Goal: Navigation & Orientation: Understand site structure

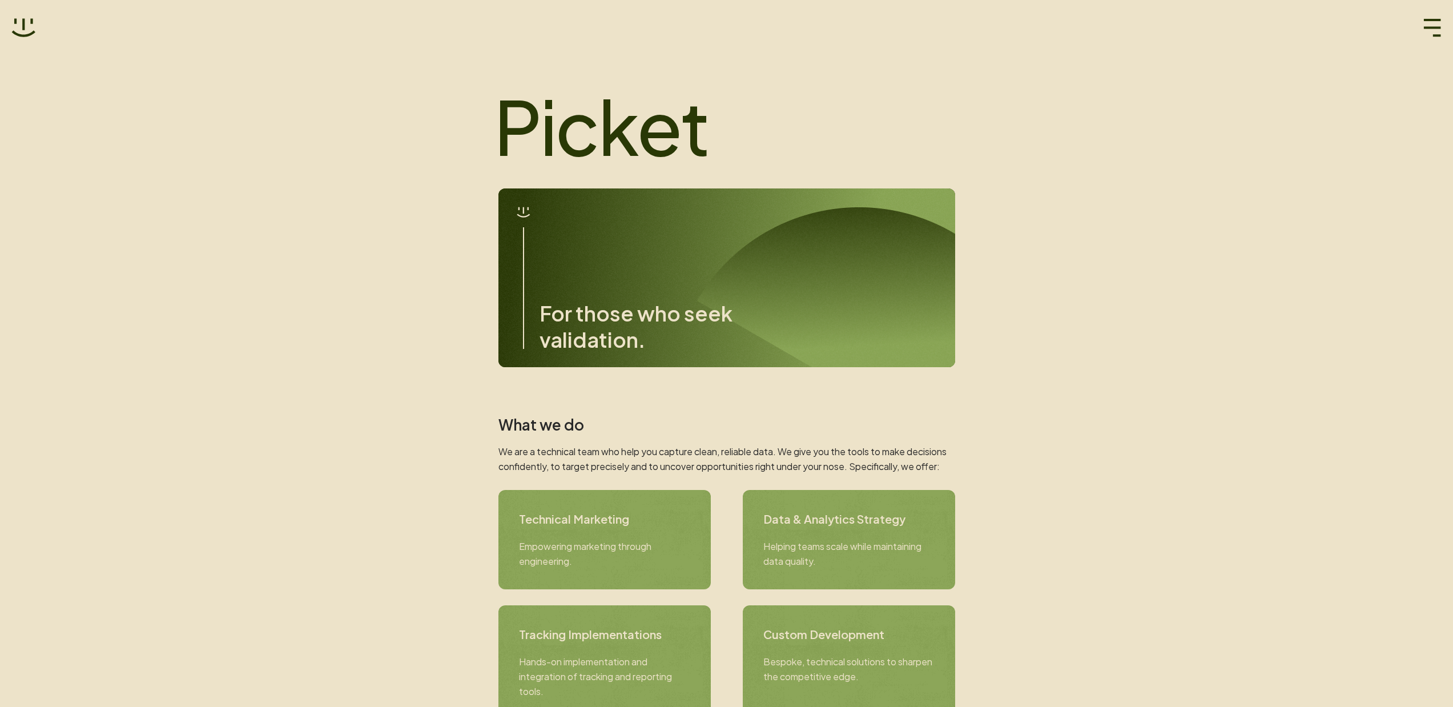
click at [870, 520] on h3 "Data & Analytics Strategy" at bounding box center [848, 518] width 171 height 17
drag, startPoint x: 844, startPoint y: 548, endPoint x: 846, endPoint y: 566, distance: 18.4
click at [846, 566] on p "Helping teams scale while maintaining data quality." at bounding box center [848, 554] width 171 height 30
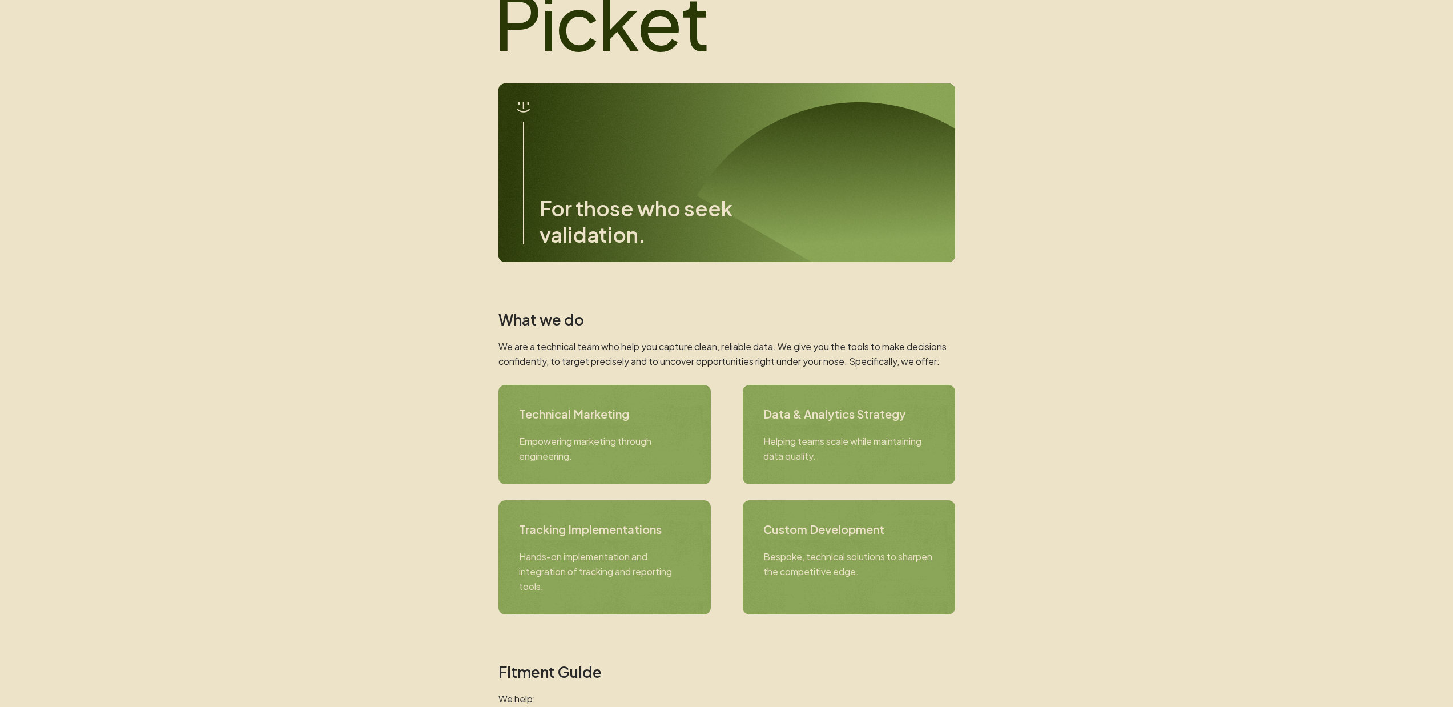
scroll to position [192, 0]
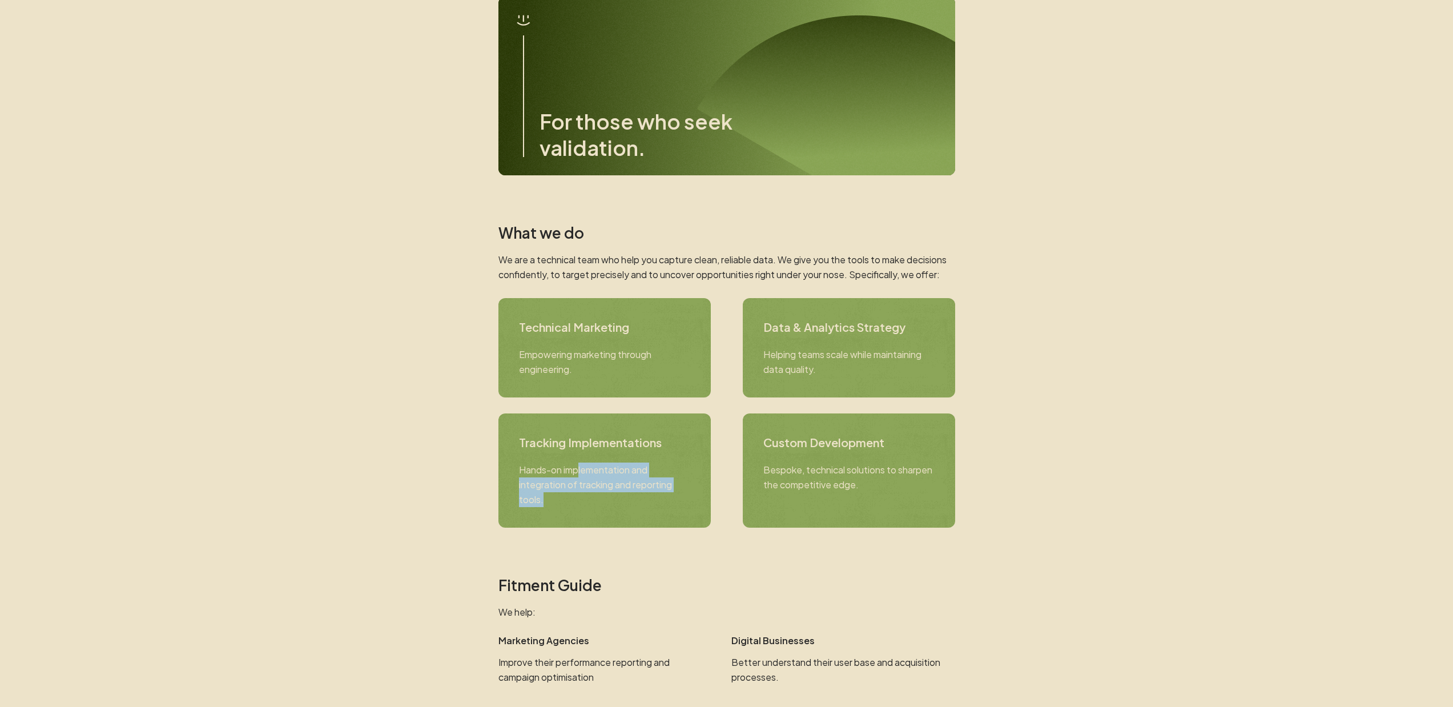
drag, startPoint x: 578, startPoint y: 470, endPoint x: 596, endPoint y: 530, distance: 62.7
click at [596, 530] on div "Picket For those who seek validation. What we do We are a technical team who he…" at bounding box center [727, 675] width 480 height 1655
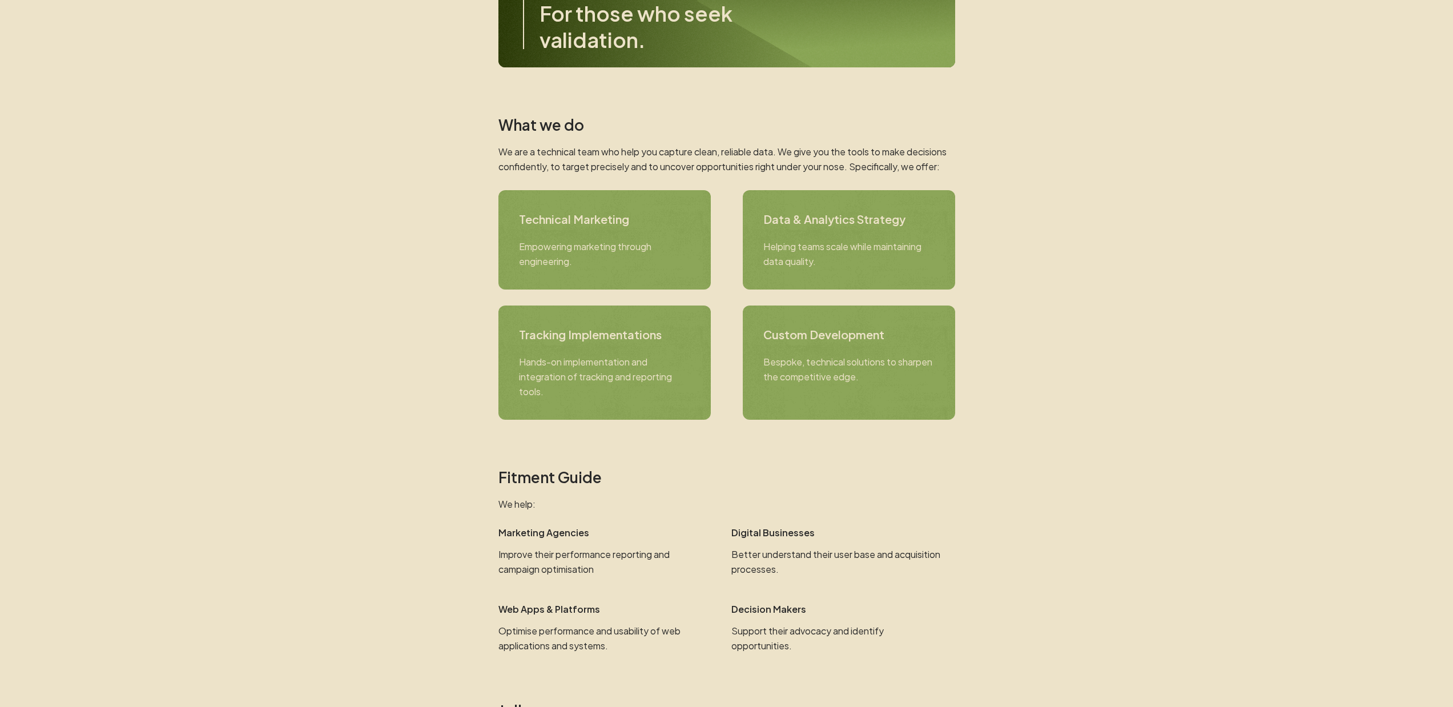
scroll to position [423, 0]
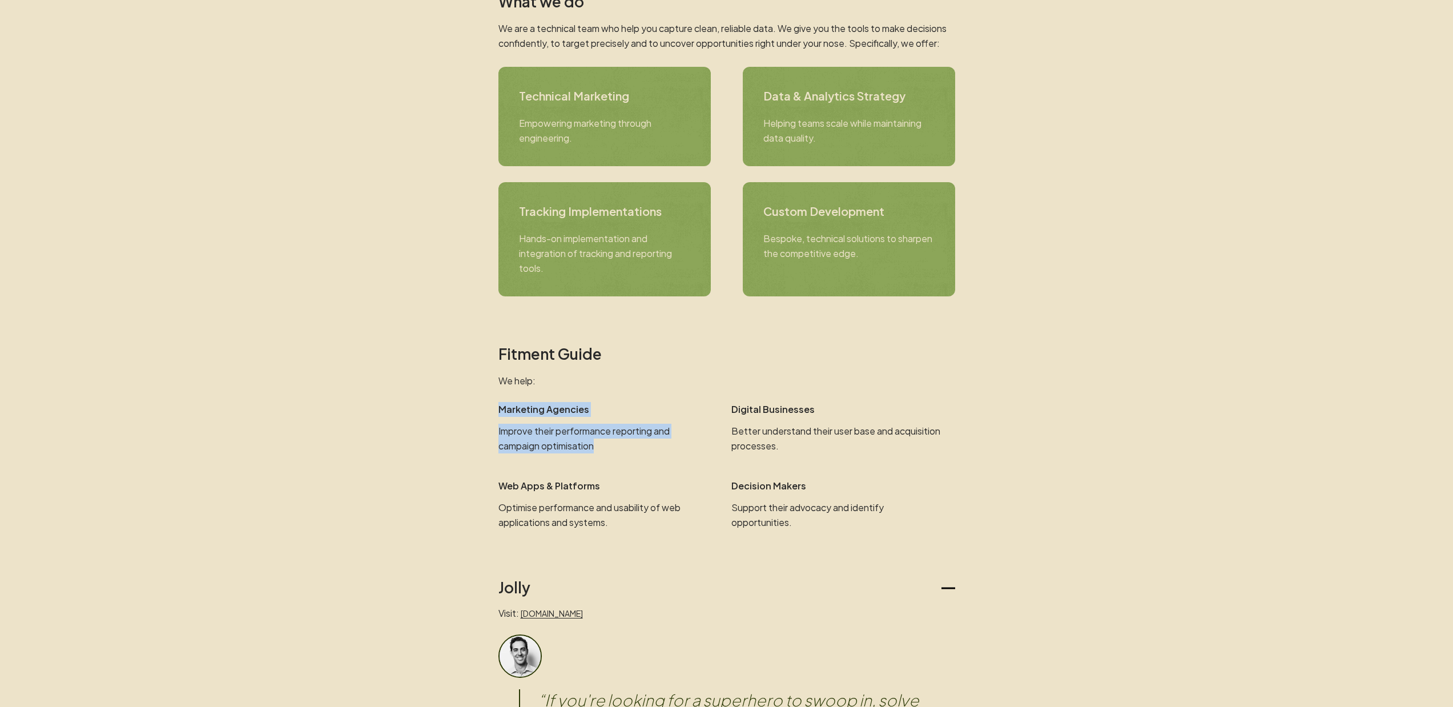
drag, startPoint x: 551, startPoint y: 390, endPoint x: 649, endPoint y: 445, distance: 112.5
click at [649, 445] on section "Fitment Guide We help: Marketing Agencies Improve their performance reporting a…" at bounding box center [726, 437] width 457 height 185
click at [649, 445] on p "Improve their performance reporting and campaign optimisation" at bounding box center [603, 439] width 210 height 30
click at [615, 449] on p "Improve their performance reporting and campaign optimisation" at bounding box center [603, 439] width 210 height 30
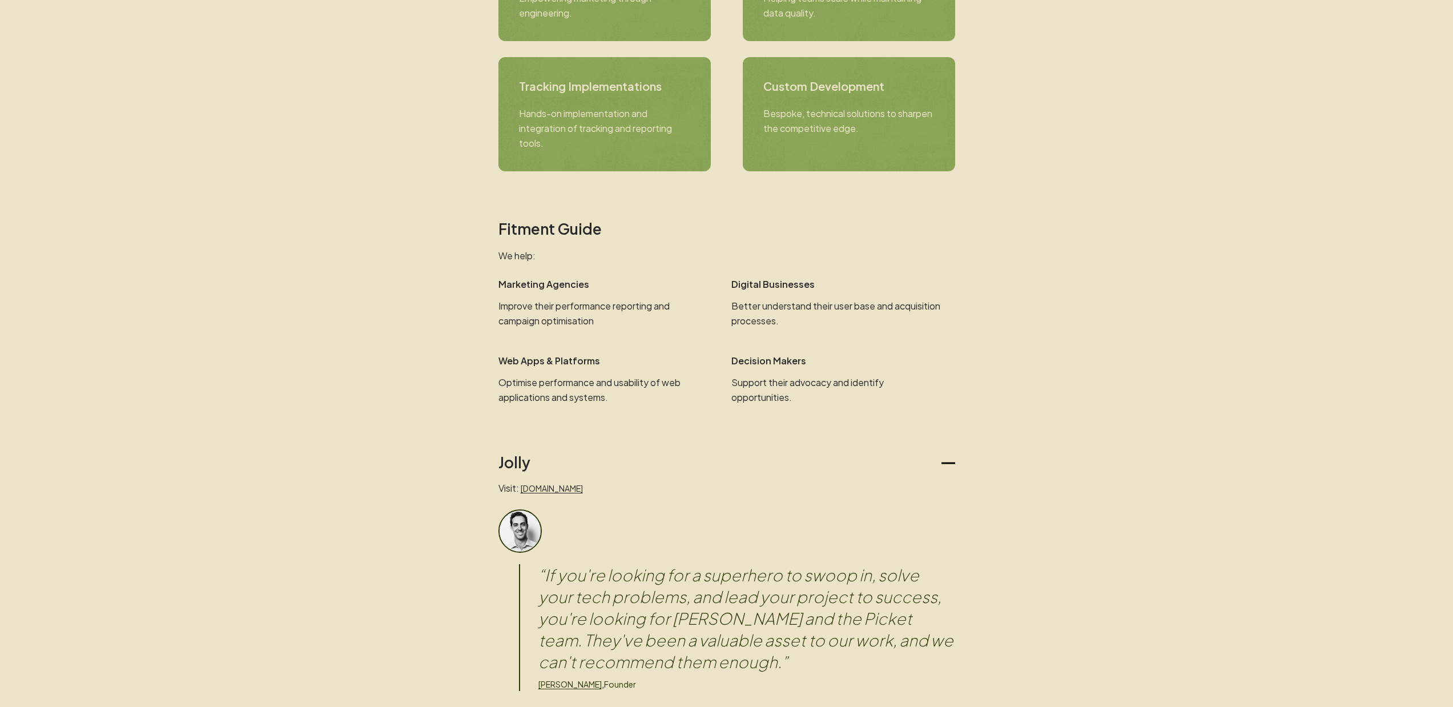
scroll to position [789, 0]
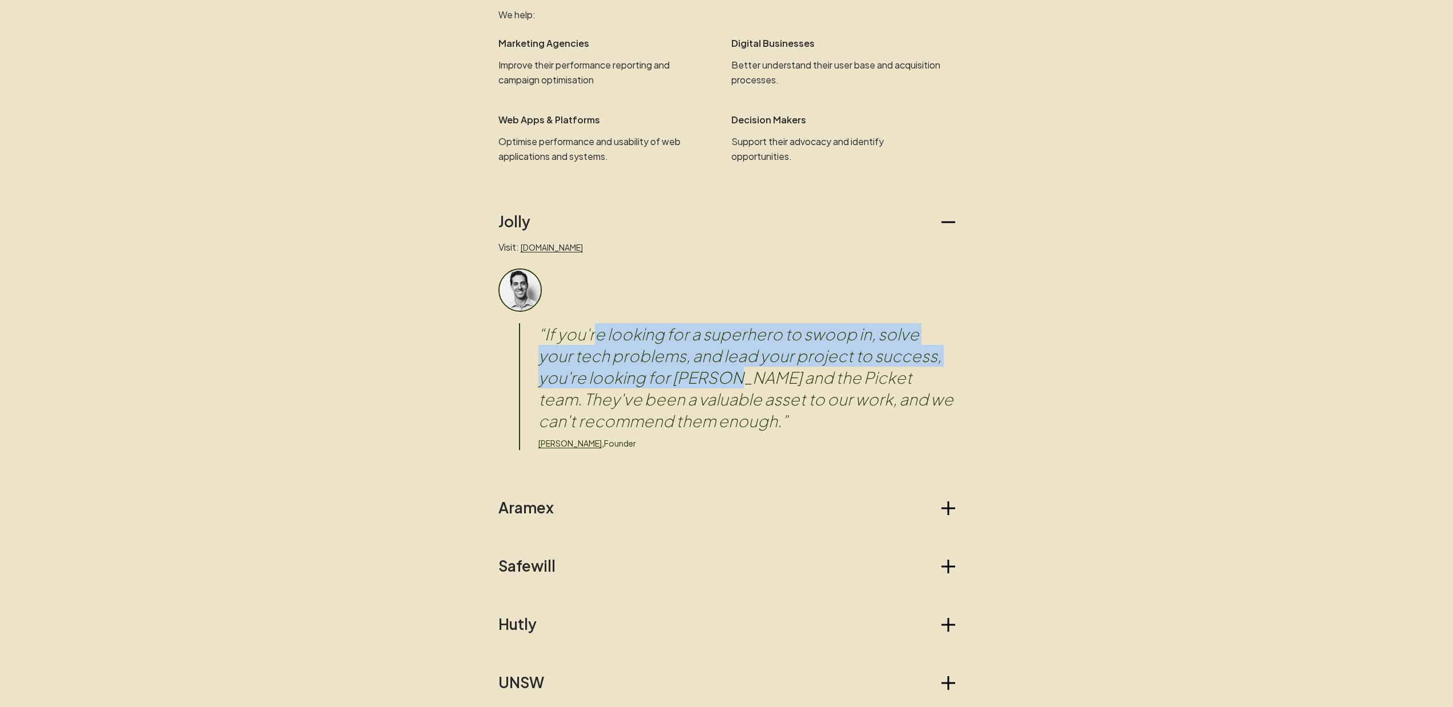
drag, startPoint x: 615, startPoint y: 342, endPoint x: 697, endPoint y: 393, distance: 95.7
click at [692, 390] on blockquote "“ If you're looking for a superhero to swoop in, solve your tech problems, and …" at bounding box center [746, 377] width 417 height 108
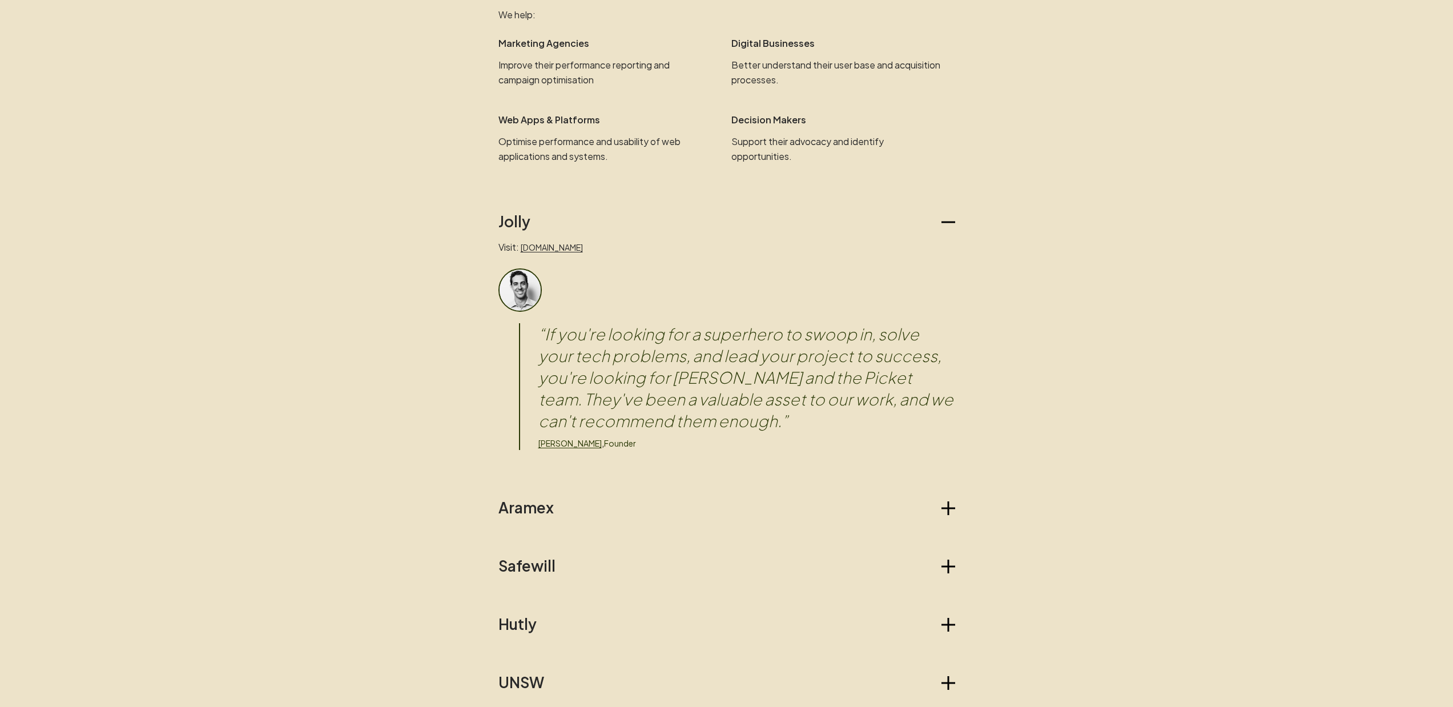
click at [697, 393] on blockquote "“ If you're looking for a superhero to swoop in, solve your tech problems, and …" at bounding box center [746, 377] width 417 height 108
click at [722, 238] on div "Visit: [DOMAIN_NAME] “ If you're looking for a superhero to swoop in, solve you…" at bounding box center [726, 340] width 457 height 219
click at [731, 214] on button "Jolly" at bounding box center [726, 221] width 457 height 18
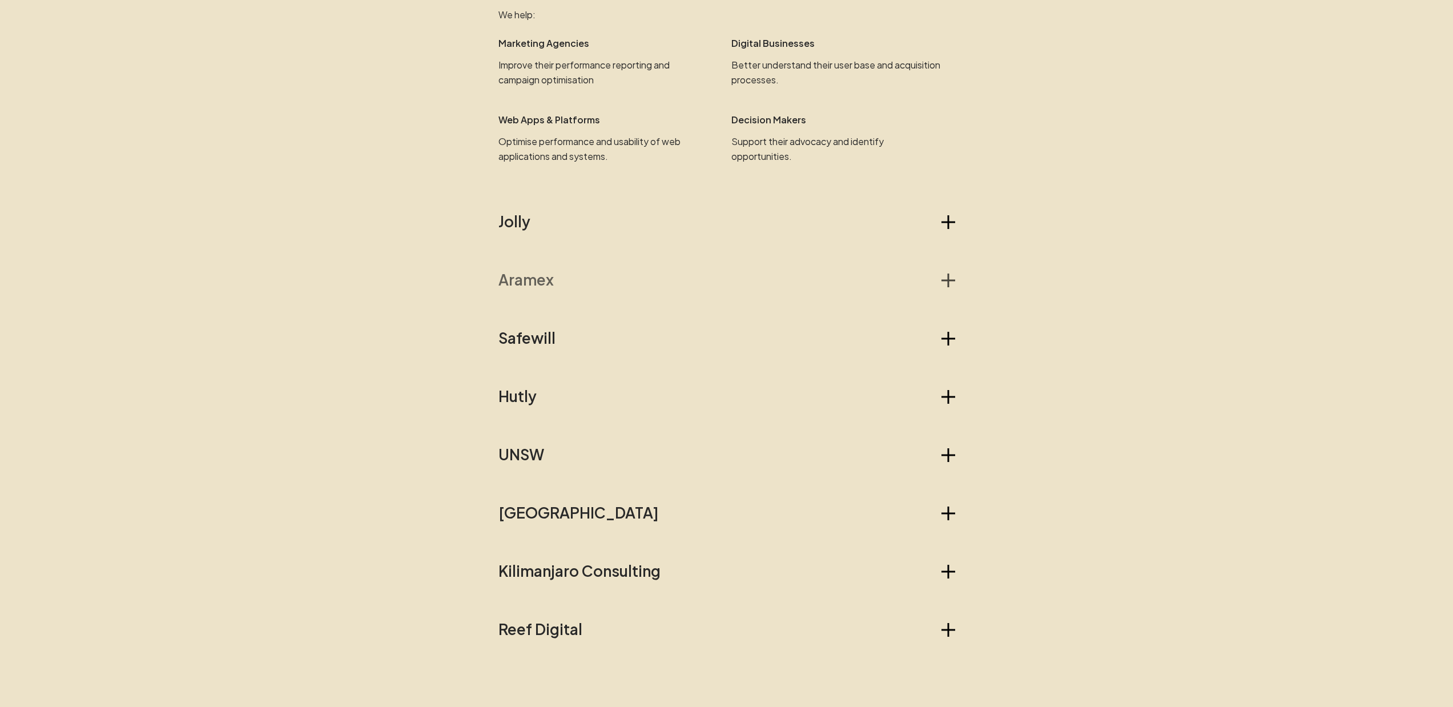
click at [674, 275] on button "Aramex" at bounding box center [726, 280] width 457 height 18
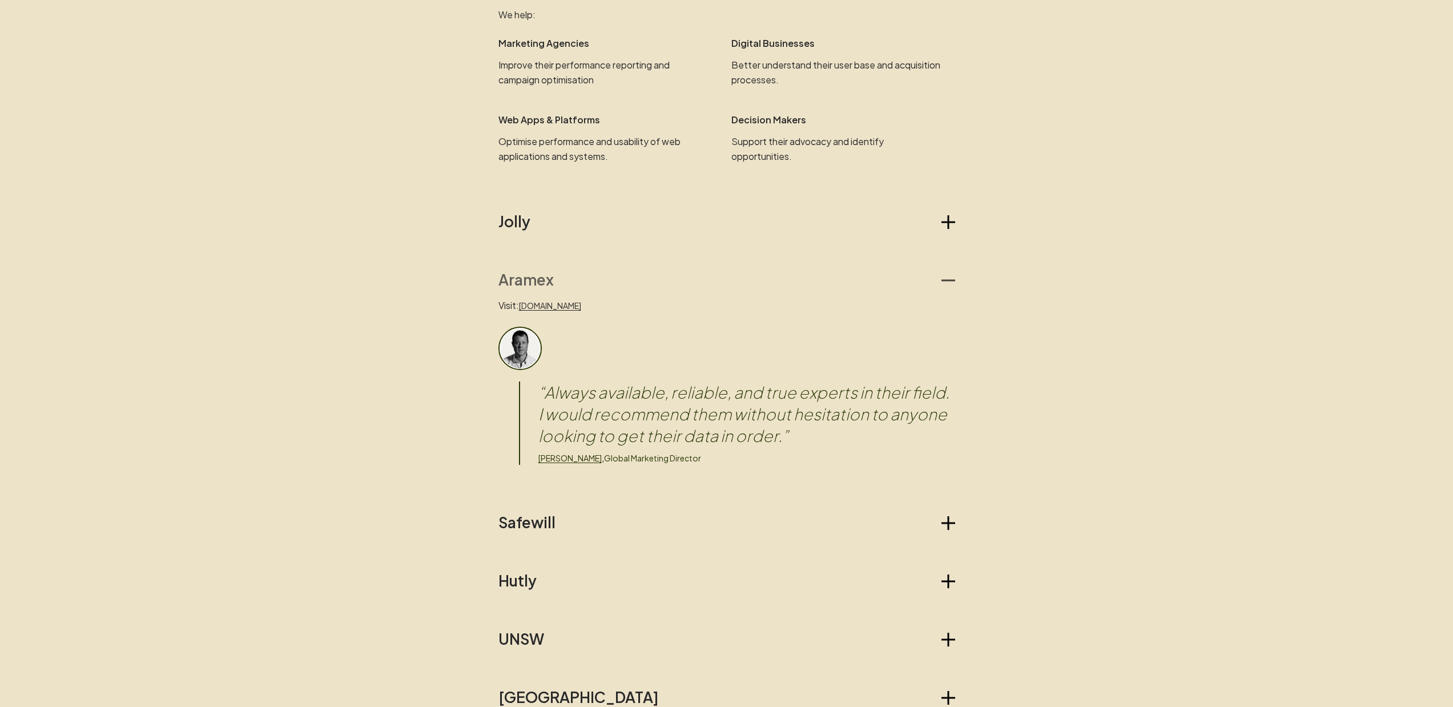
click at [674, 275] on button "Aramex" at bounding box center [726, 280] width 457 height 18
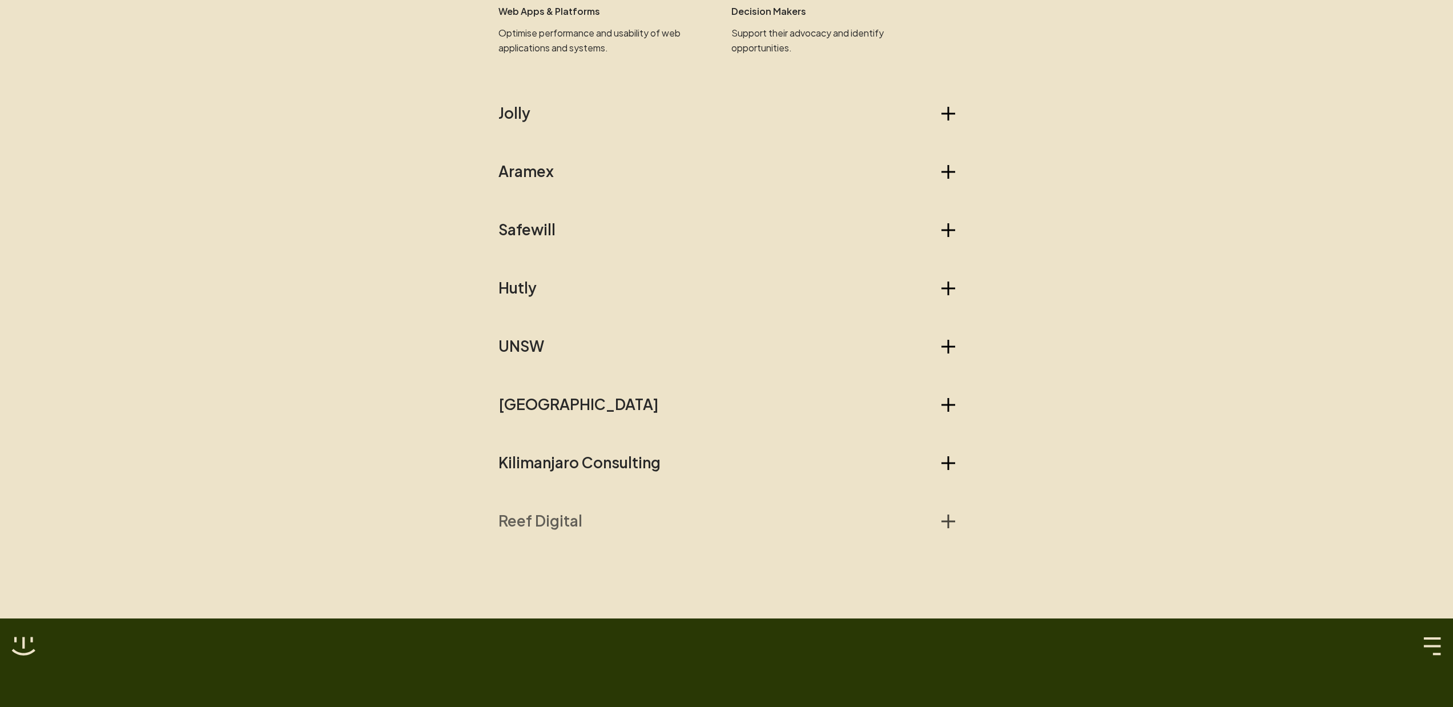
scroll to position [898, 0]
click at [614, 502] on div "Jolly Aramex Safewill Hutly UNSW [GEOGRAPHIC_DATA] Kilimanjaro Consulting Reef …" at bounding box center [726, 316] width 457 height 426
click at [634, 516] on button "Reef Digital" at bounding box center [726, 520] width 457 height 18
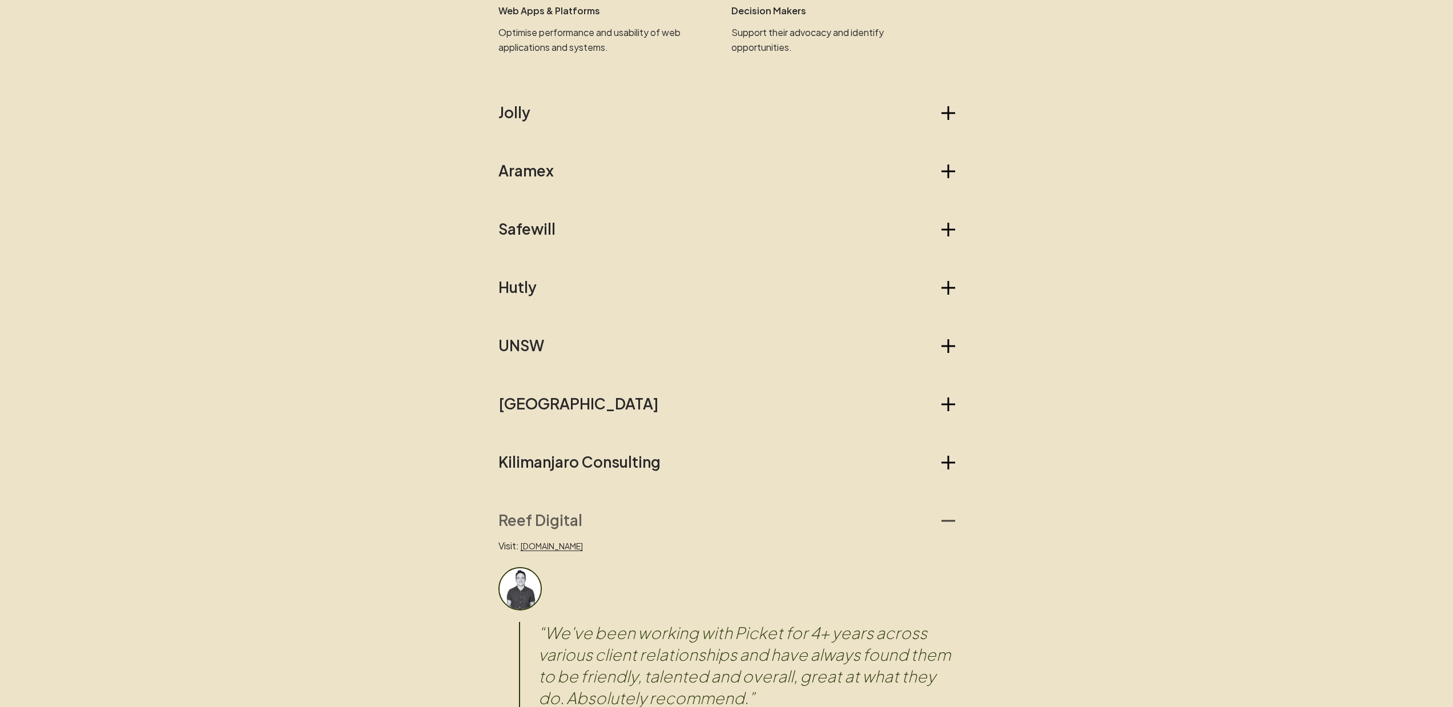
scroll to position [1123, 0]
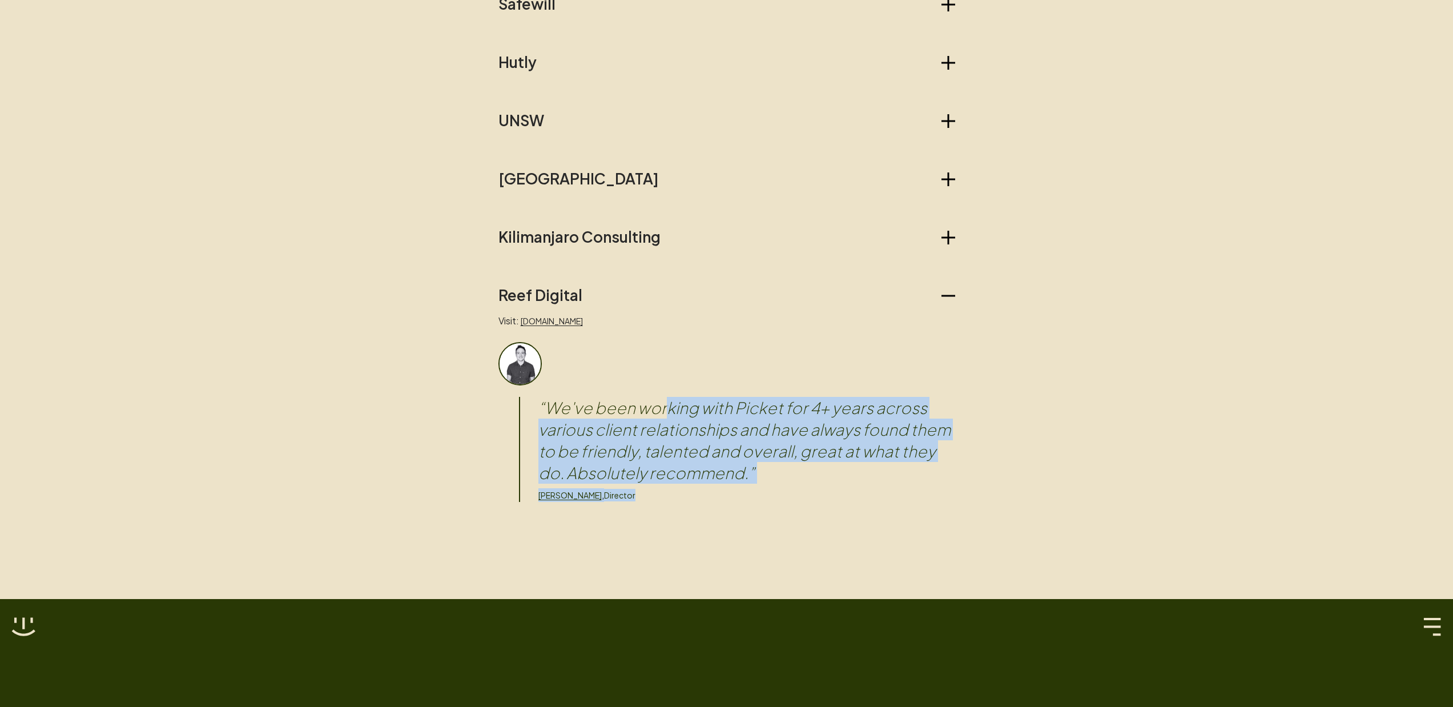
drag, startPoint x: 663, startPoint y: 414, endPoint x: 686, endPoint y: 516, distance: 104.6
click at [714, 466] on blockquote "“ We've been working with Picket for 4+ years across various client relationshi…" at bounding box center [746, 440] width 417 height 87
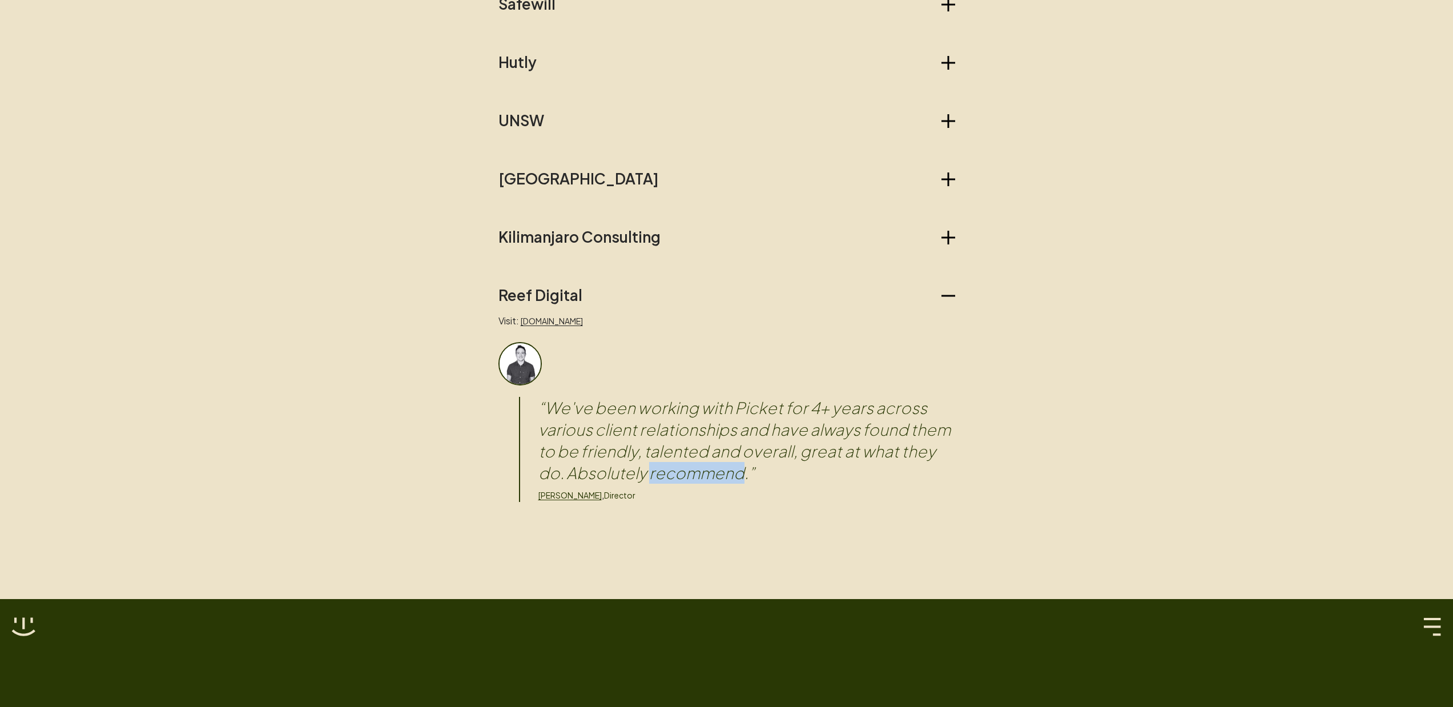
click at [714, 466] on blockquote "“ We've been working with Picket for 4+ years across various client relationshi…" at bounding box center [746, 440] width 417 height 87
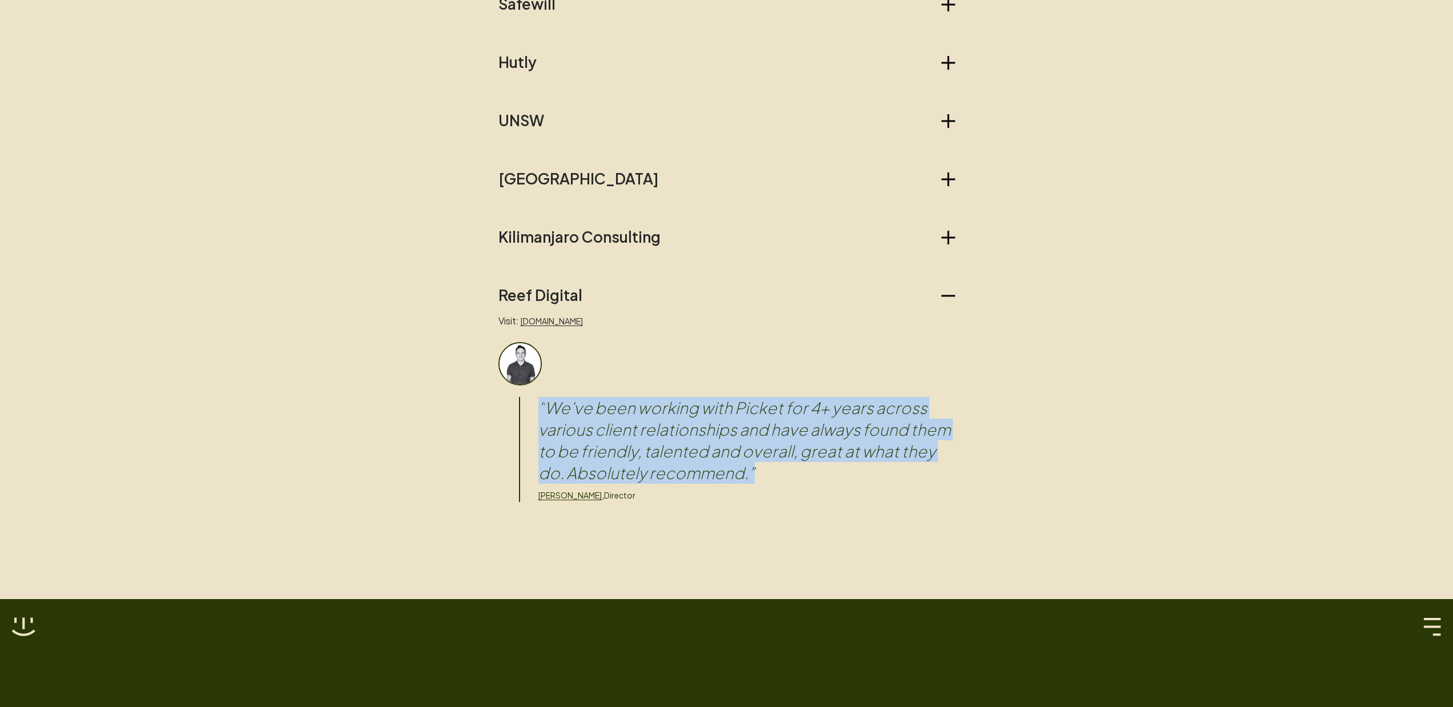
drag, startPoint x: 714, startPoint y: 466, endPoint x: 674, endPoint y: 466, distance: 40.5
click at [674, 466] on blockquote "“ We've been working with Picket for 4+ years across various client relationshi…" at bounding box center [746, 440] width 417 height 87
click at [609, 297] on button "Reef Digital" at bounding box center [726, 295] width 457 height 18
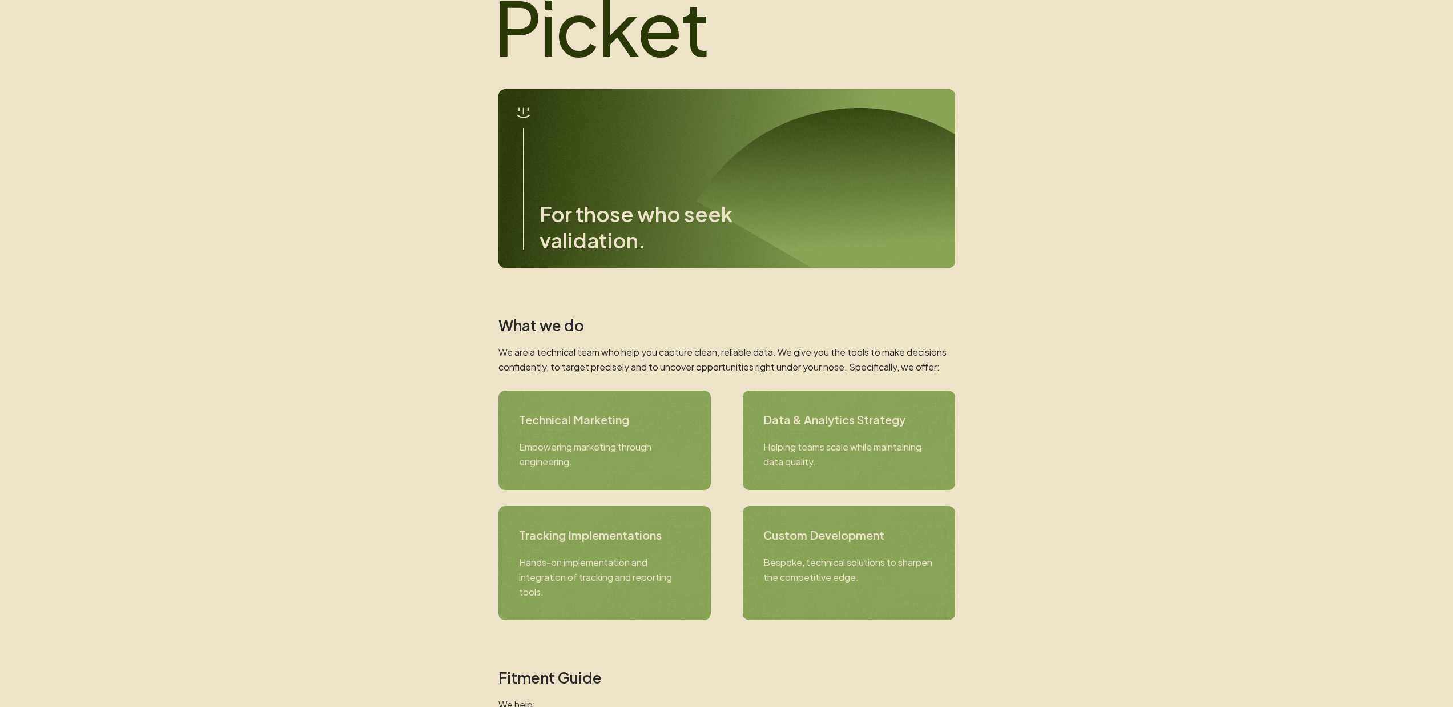
scroll to position [0, 0]
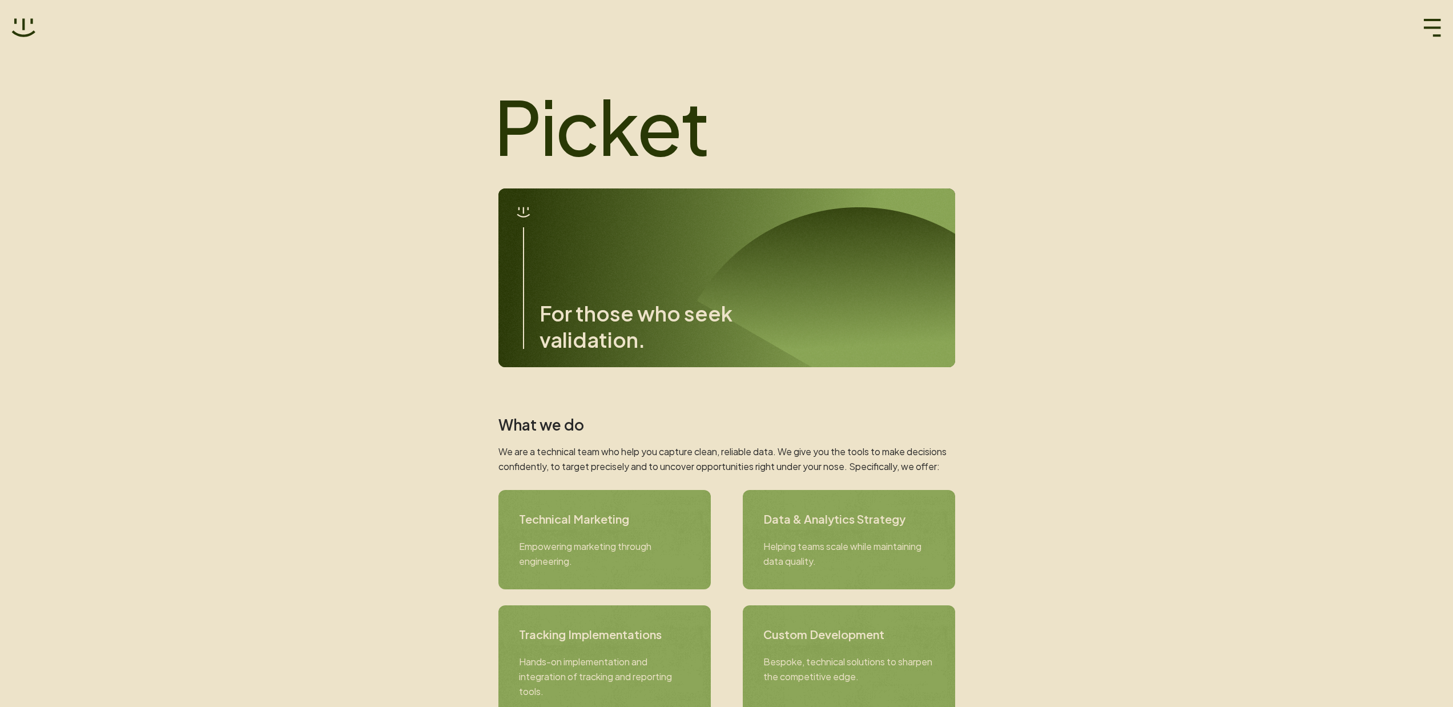
click at [1436, 38] on button "button" at bounding box center [1432, 28] width 18 height 24
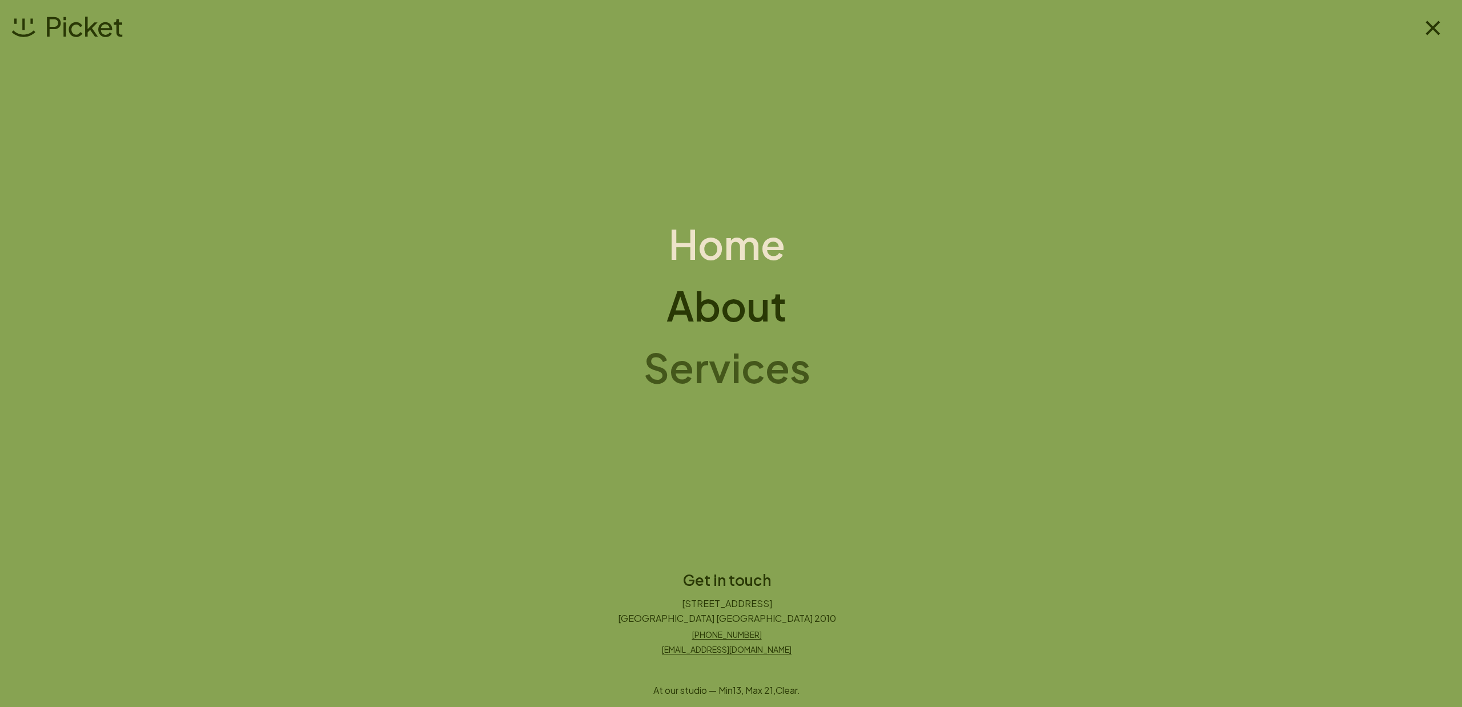
click at [750, 379] on h1 "Services" at bounding box center [726, 367] width 167 height 46
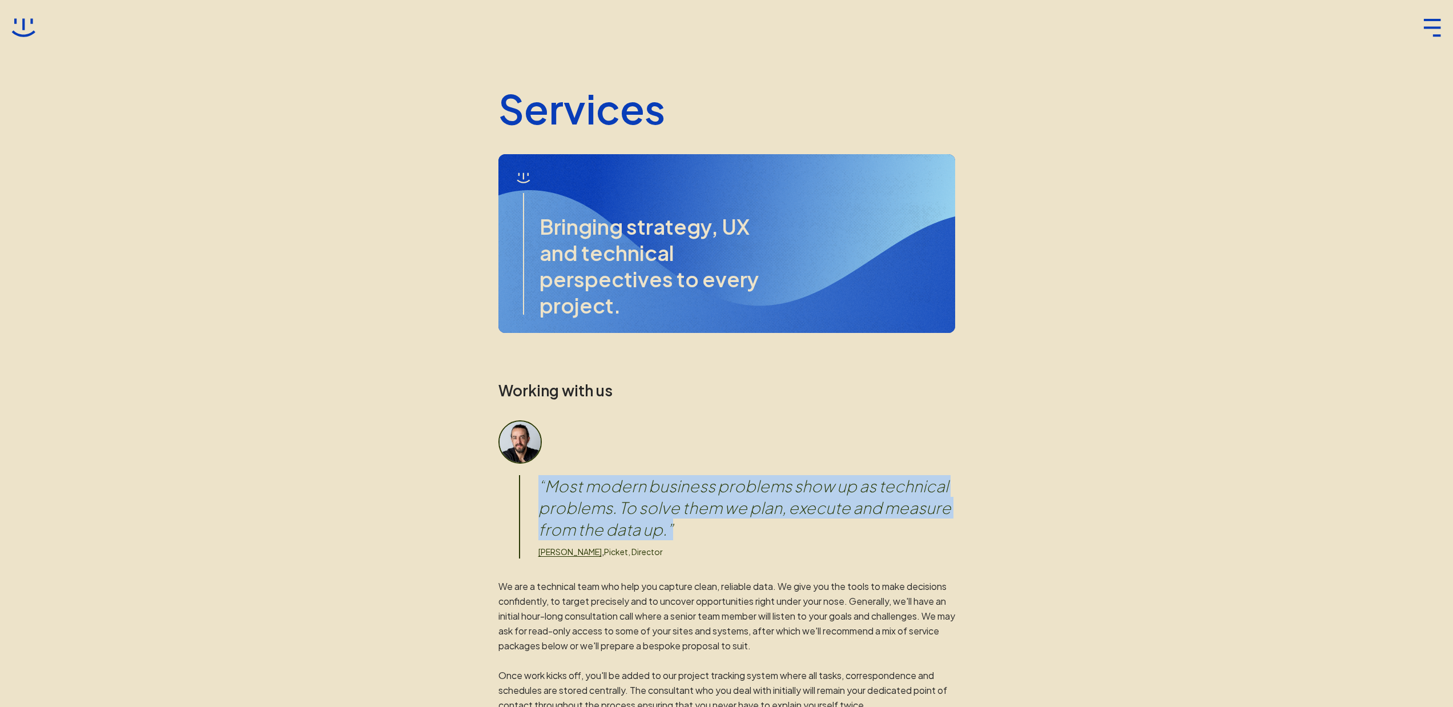
drag, startPoint x: 622, startPoint y: 466, endPoint x: 811, endPoint y: 524, distance: 196.9
click at [811, 524] on div "“ Most modern business problems show up as technical problems. To solve them we…" at bounding box center [726, 489] width 457 height 138
click at [811, 524] on blockquote "“ Most modern business problems show up as technical problems. To solve them we…" at bounding box center [746, 507] width 417 height 65
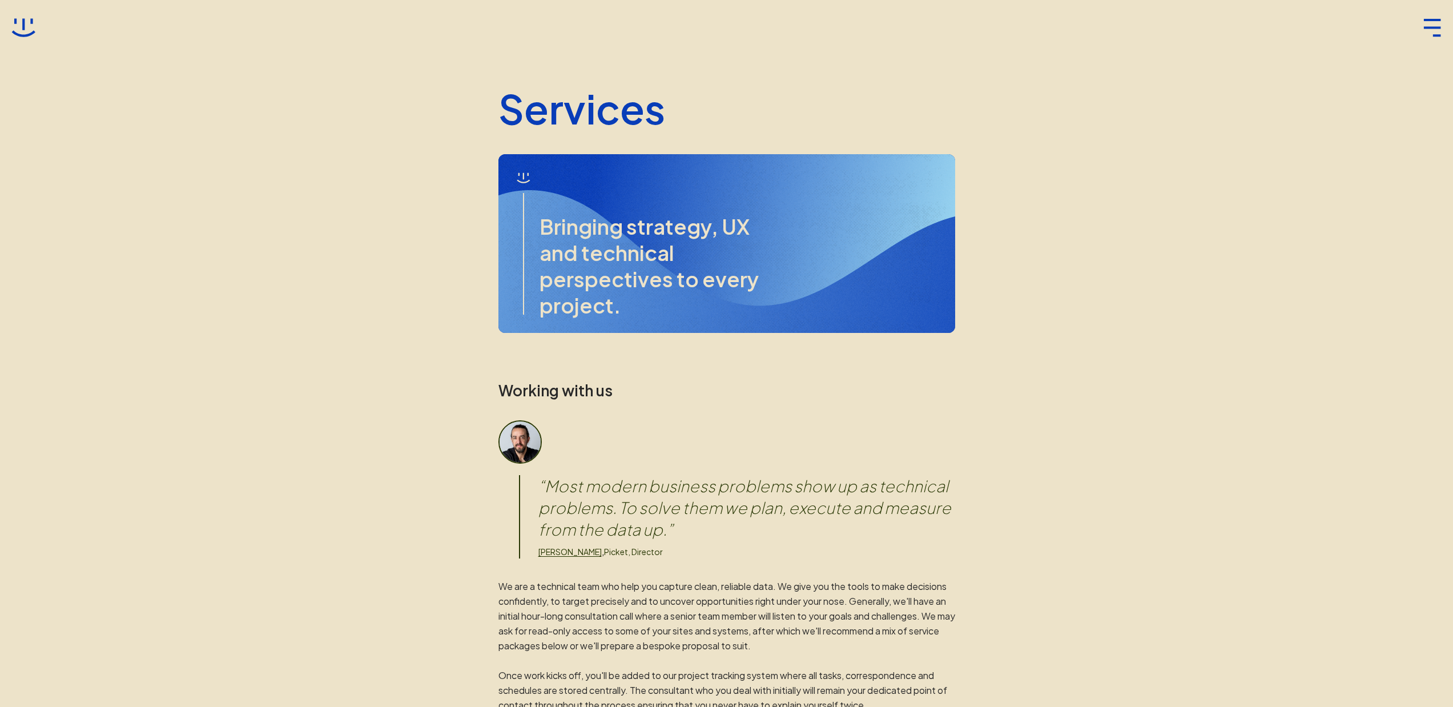
click at [811, 524] on blockquote "“ Most modern business problems show up as technical problems. To solve them we…" at bounding box center [746, 507] width 417 height 65
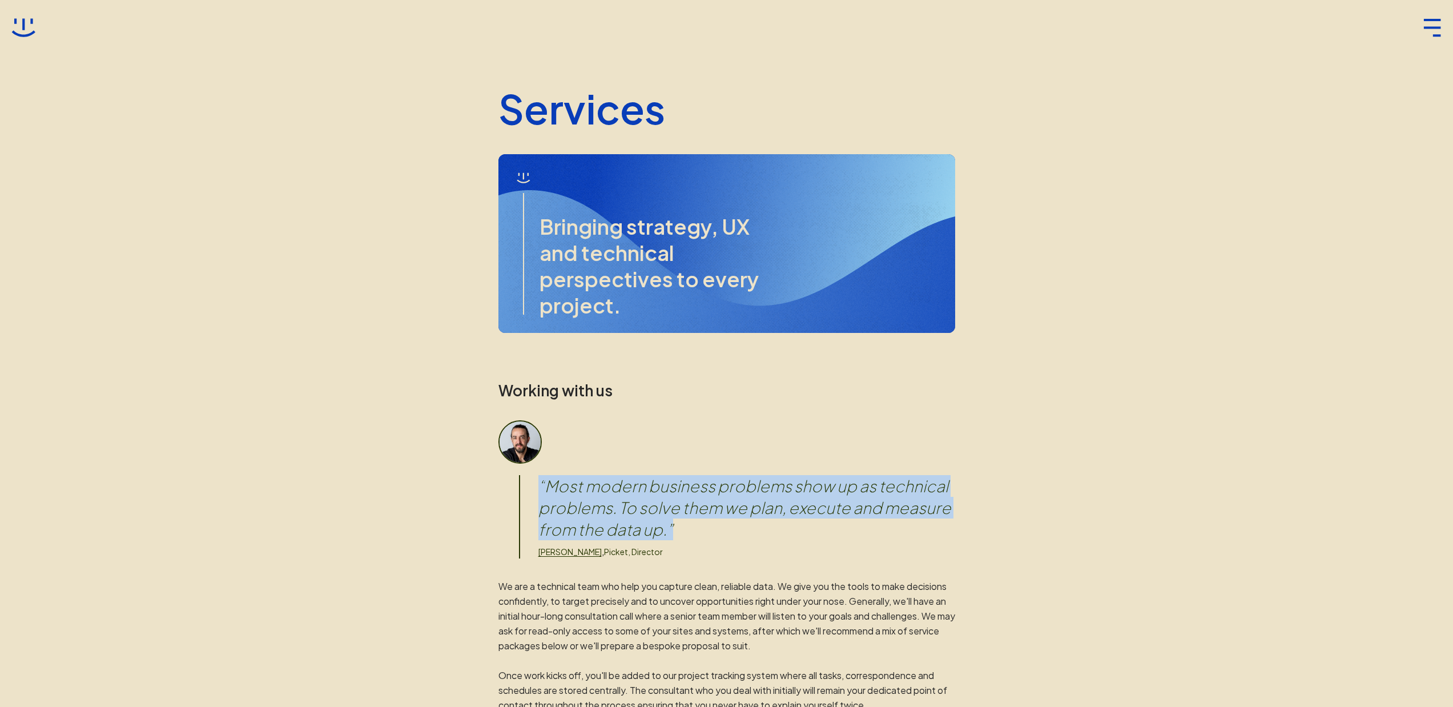
click at [811, 524] on blockquote "“ Most modern business problems show up as technical problems. To solve them we…" at bounding box center [746, 507] width 417 height 65
click at [818, 508] on blockquote "“ Most modern business problems show up as technical problems. To solve them we…" at bounding box center [746, 507] width 417 height 65
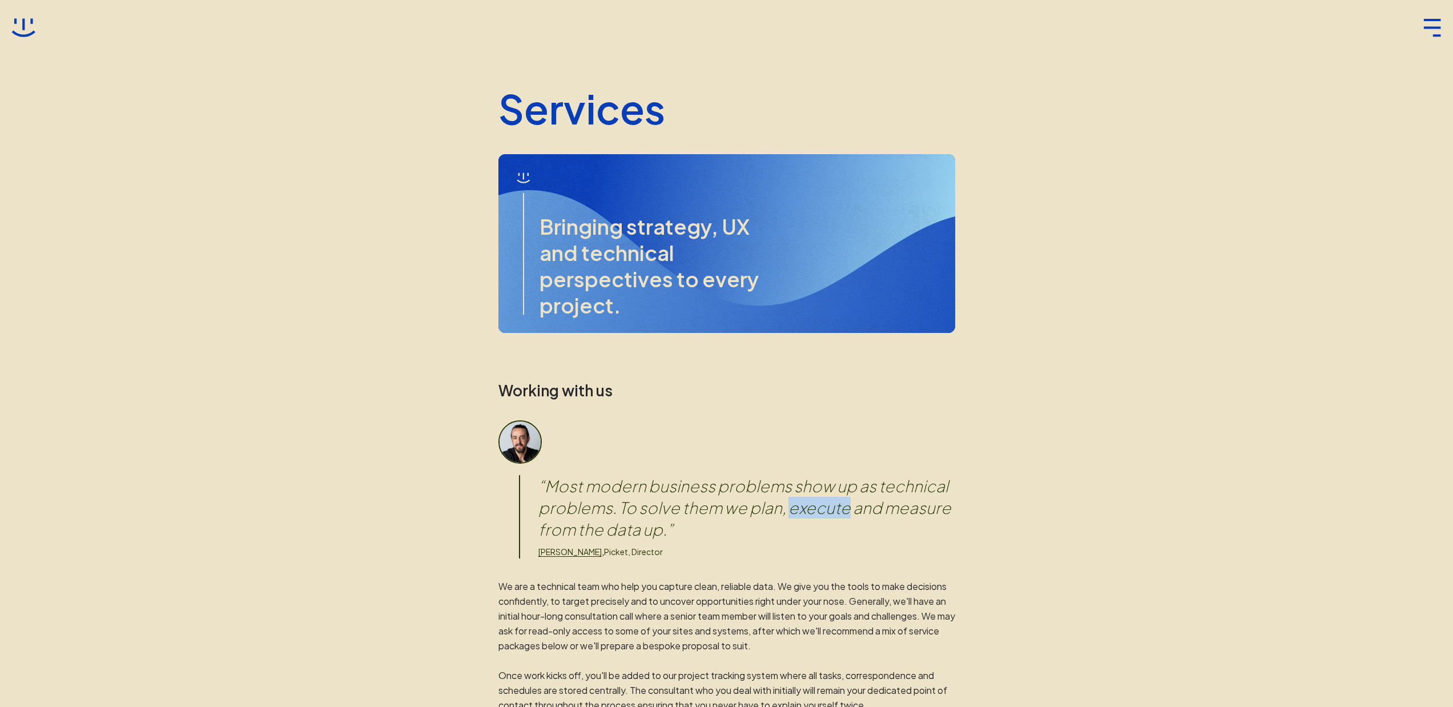
click at [794, 508] on blockquote "“ Most modern business problems show up as technical problems. To solve them we…" at bounding box center [746, 507] width 417 height 65
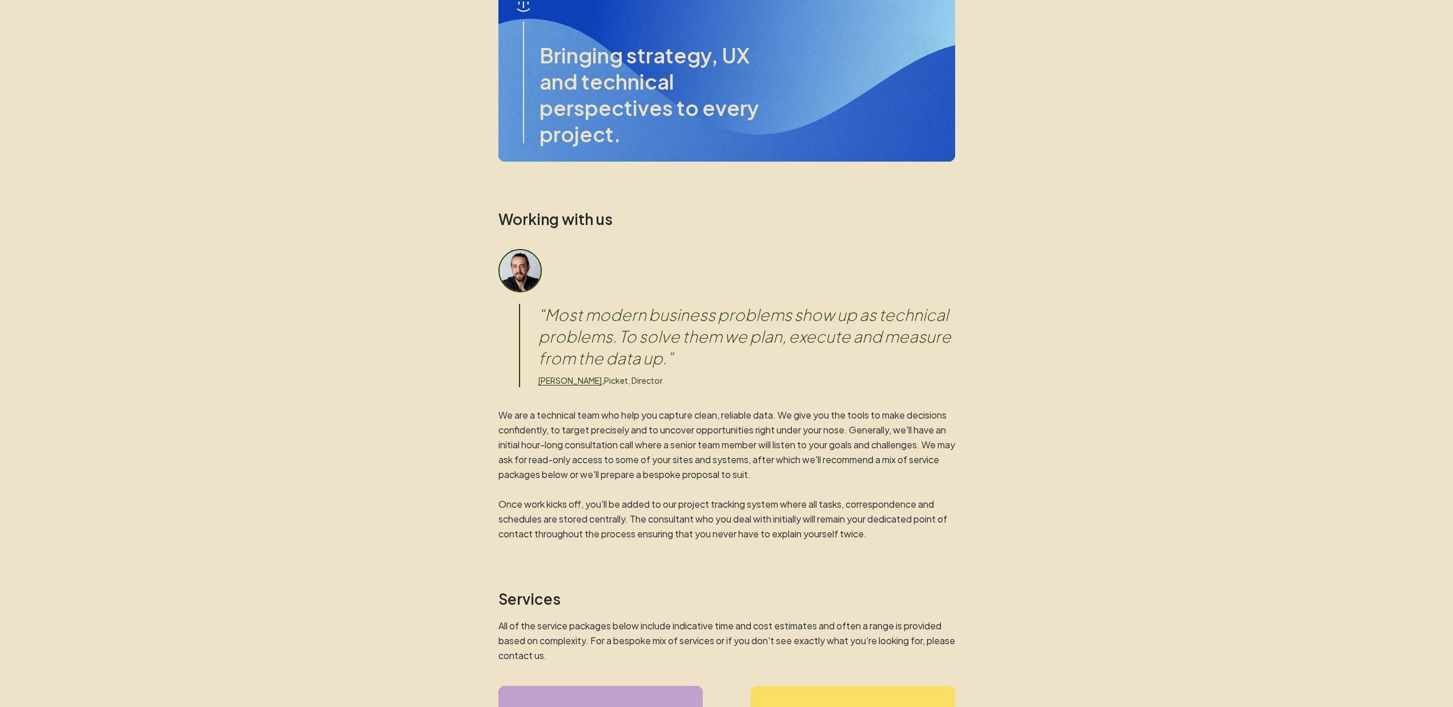
scroll to position [372, 0]
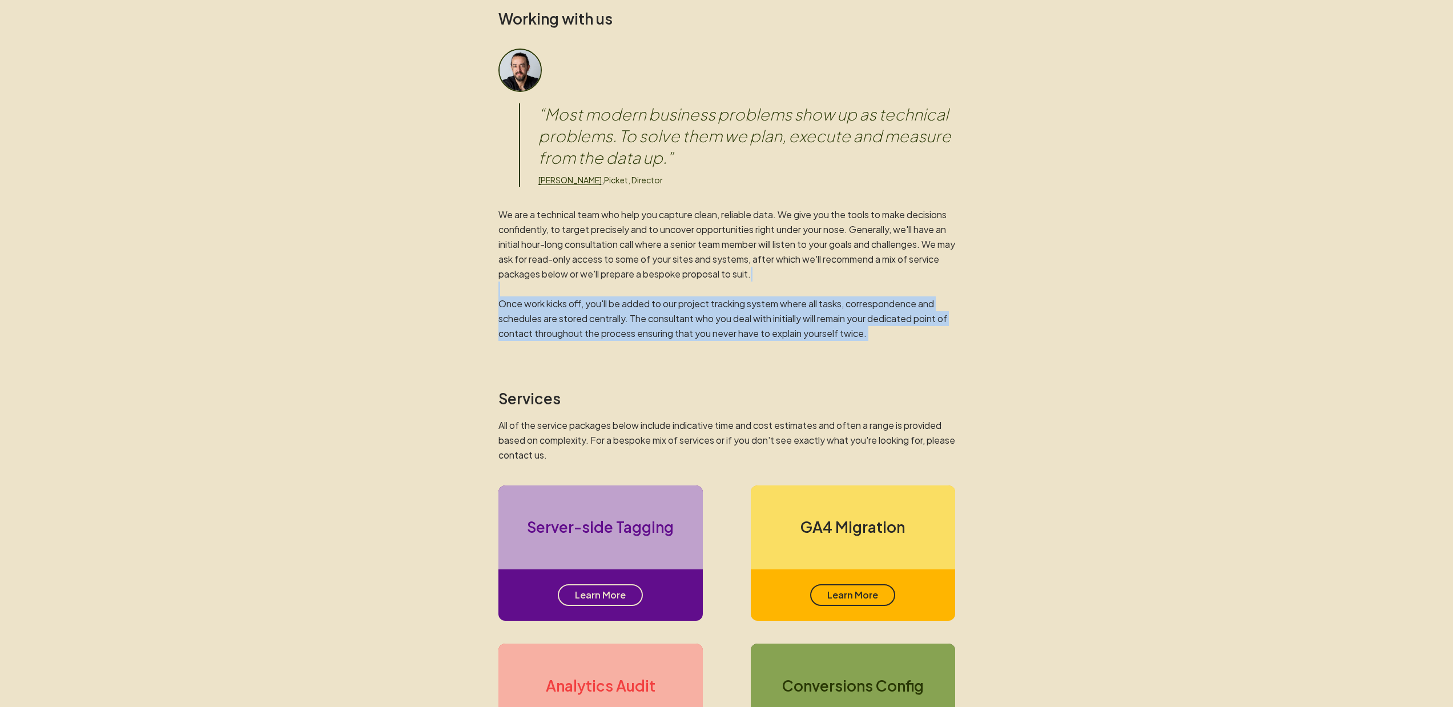
drag, startPoint x: 682, startPoint y: 288, endPoint x: 683, endPoint y: 382, distance: 94.2
click at [683, 381] on div "Services Bringing strategy, UX and technical perspectives to every project. Wor…" at bounding box center [727, 223] width 480 height 1110
click at [683, 382] on h2 "Services" at bounding box center [726, 374] width 457 height 67
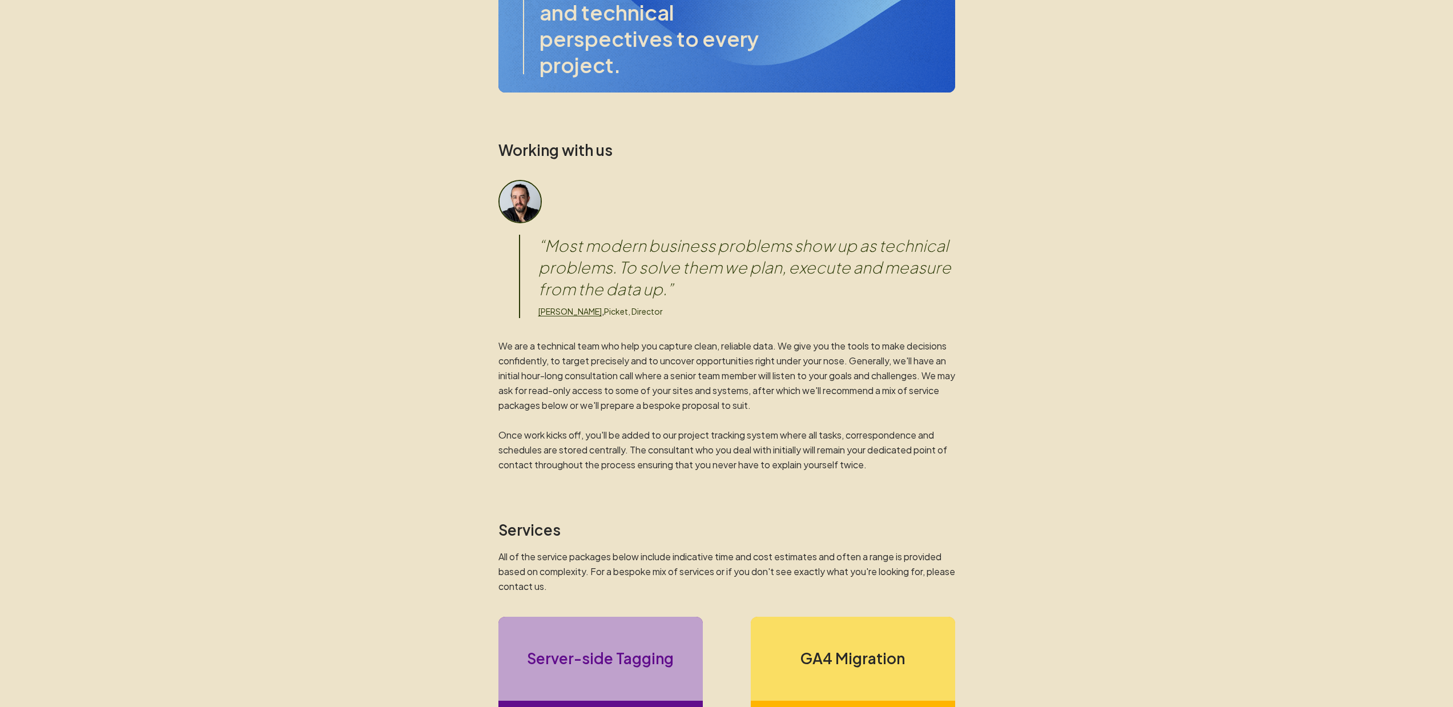
scroll to position [0, 0]
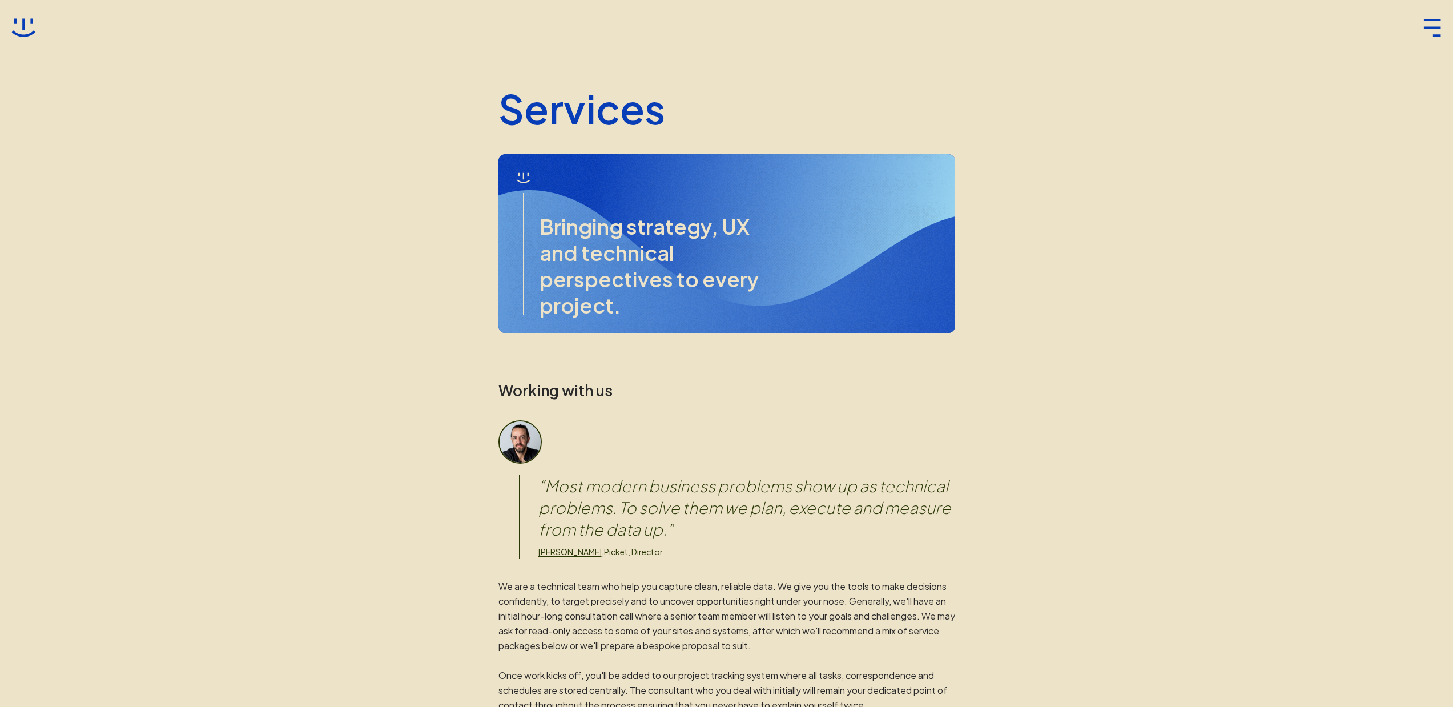
click at [674, 218] on h3 "Bringing strategy, UX and technical perspectives to every project." at bounding box center [654, 266] width 228 height 105
click at [1427, 20] on icon "button" at bounding box center [1432, 28] width 17 height 18
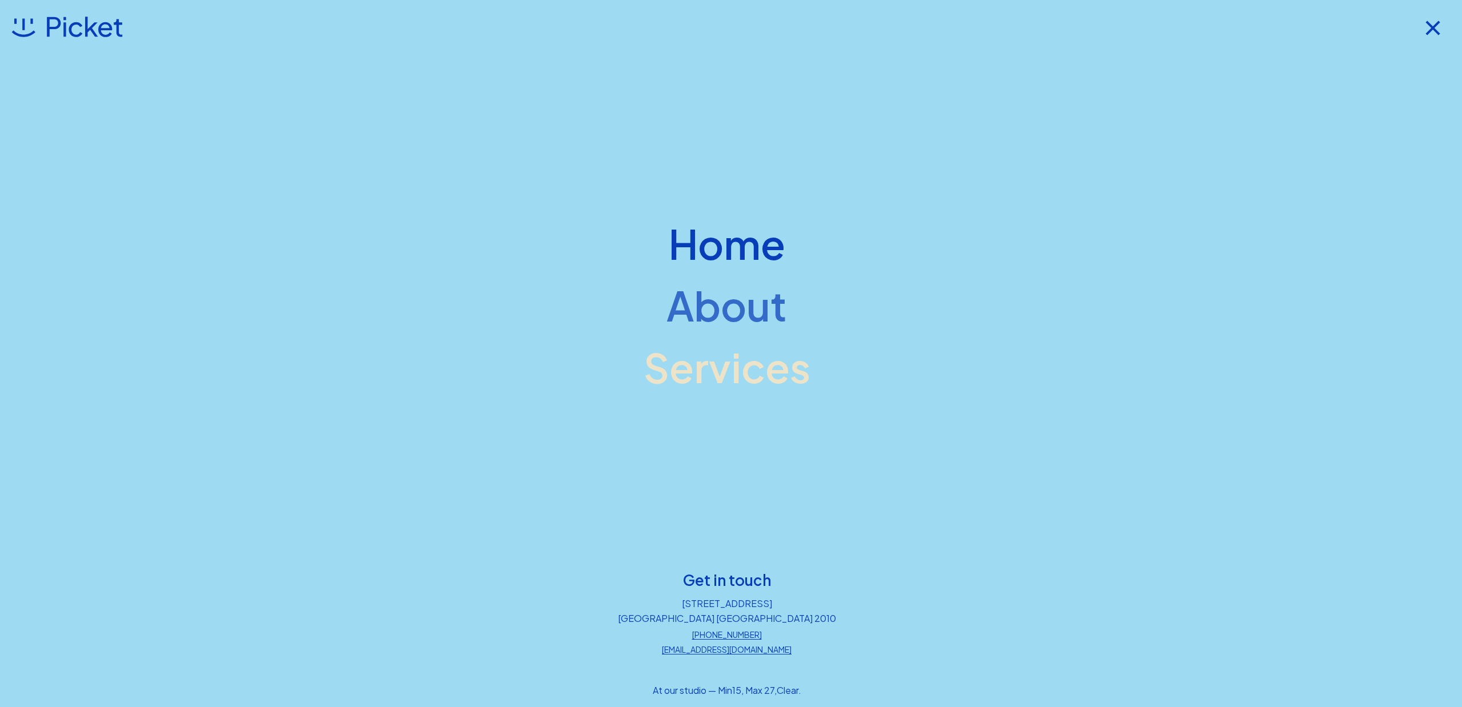
click at [780, 283] on h1 "About" at bounding box center [726, 306] width 120 height 46
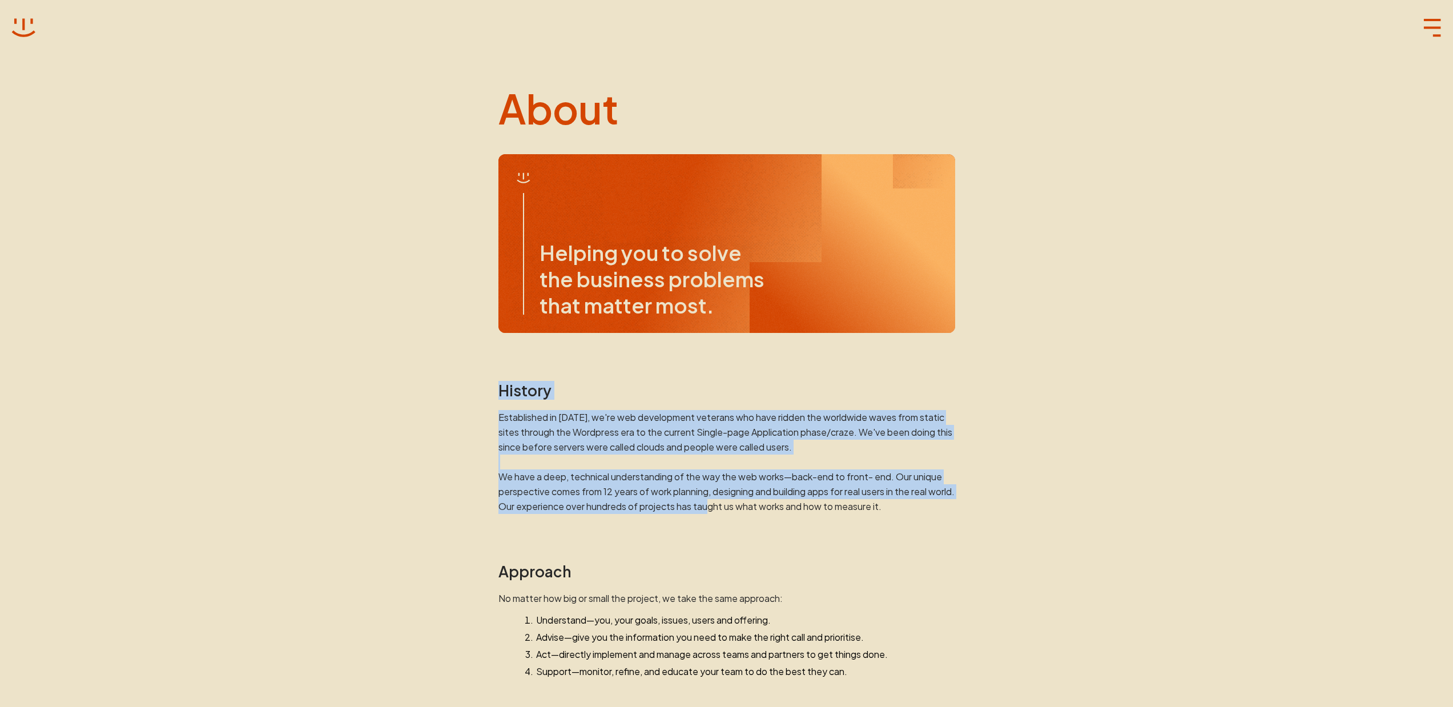
drag, startPoint x: 681, startPoint y: 370, endPoint x: 742, endPoint y: 513, distance: 155.3
click at [742, 513] on p "Established in [DATE], we're web development veterans who have ridden the world…" at bounding box center [726, 462] width 457 height 104
drag, startPoint x: 742, startPoint y: 513, endPoint x: 737, endPoint y: 409, distance: 103.5
click at [737, 410] on p "Established in [DATE], we're web development veterans who have ridden the world…" at bounding box center [726, 462] width 457 height 104
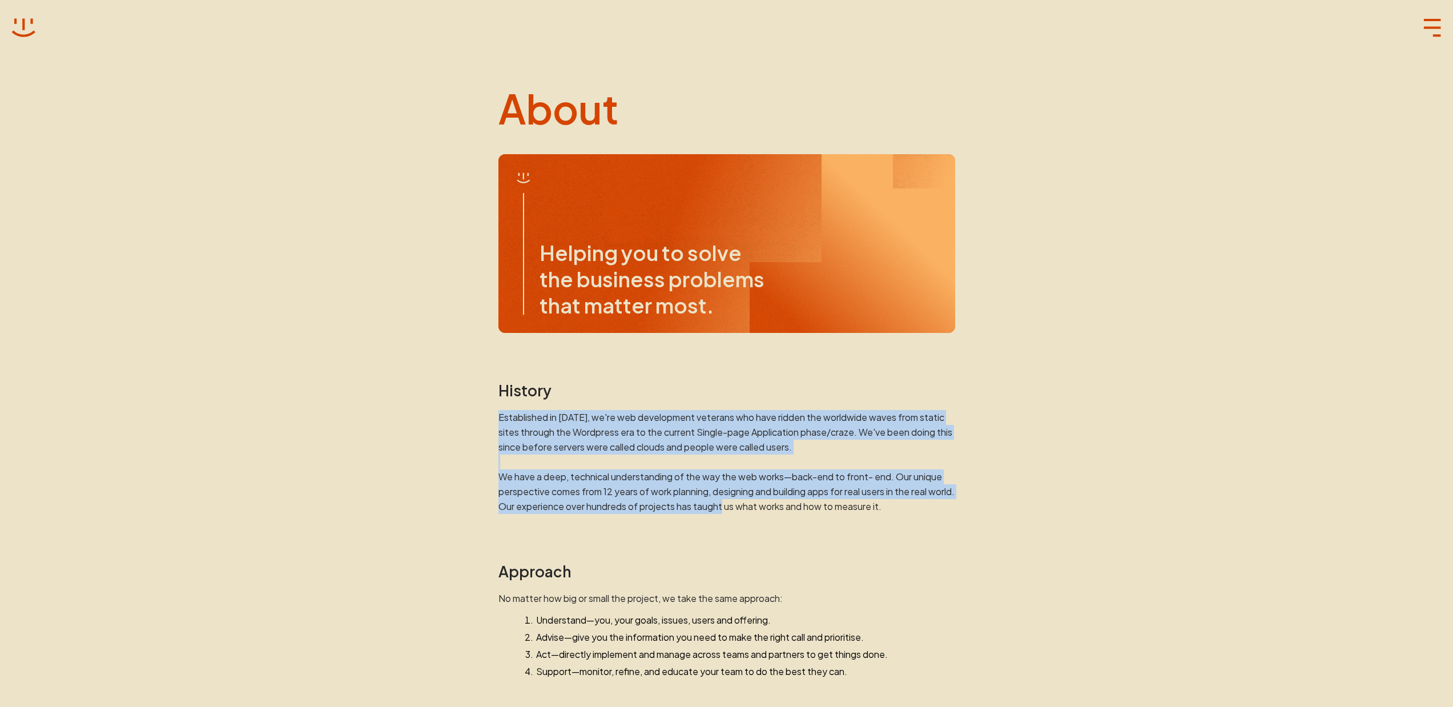
click at [737, 410] on p "Established in [DATE], we're web development veterans who have ridden the world…" at bounding box center [726, 462] width 457 height 104
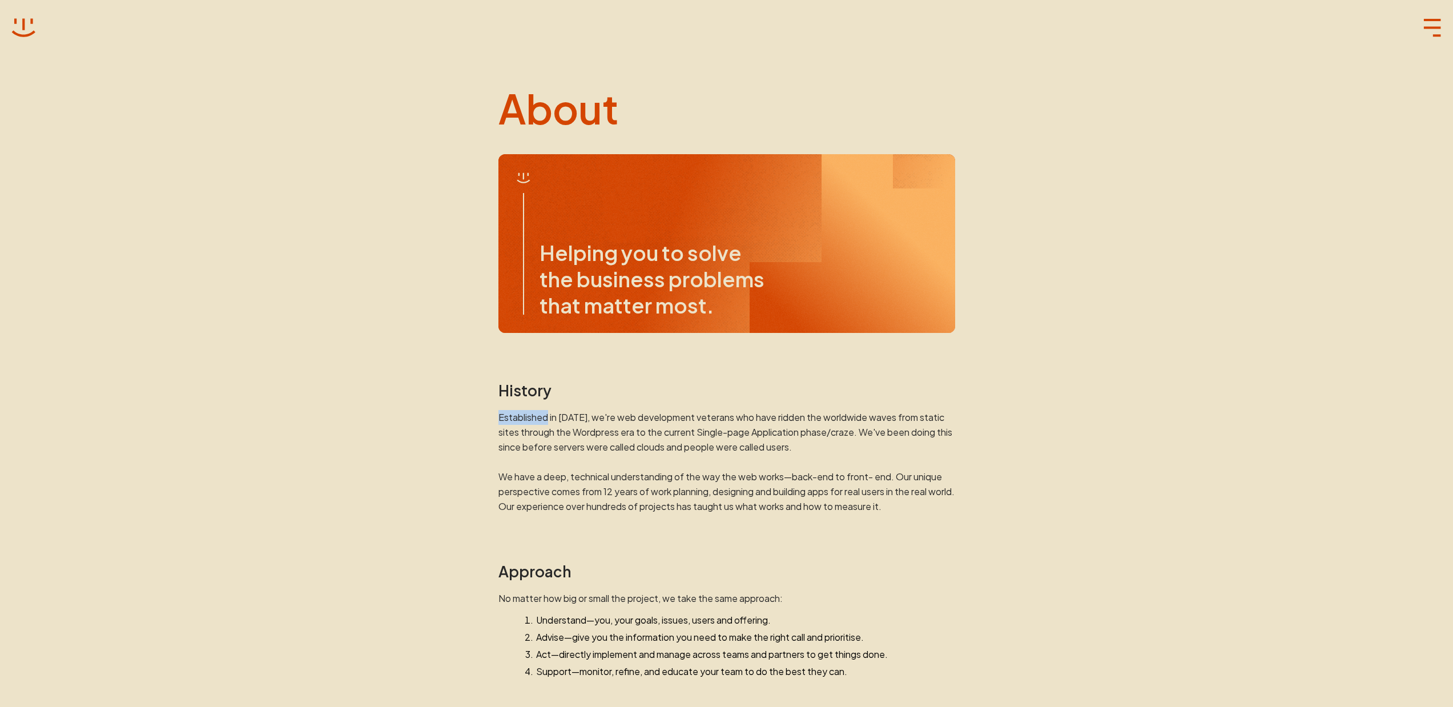
click at [737, 410] on p "Established in [DATE], we're web development veterans who have ridden the world…" at bounding box center [726, 462] width 457 height 104
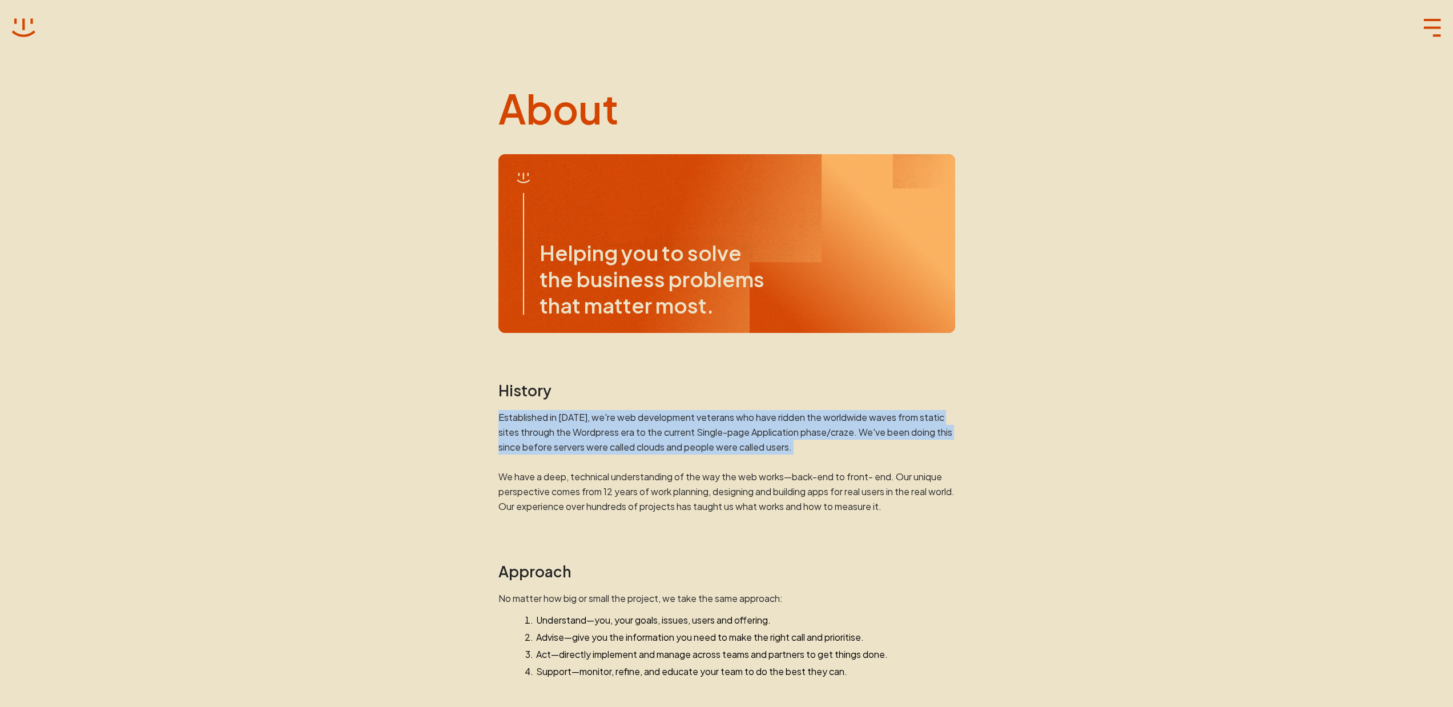
click at [737, 410] on p "Established in [DATE], we're web development veterans who have ridden the world…" at bounding box center [726, 462] width 457 height 104
click at [698, 411] on p "Established in [DATE], we're web development veterans who have ridden the world…" at bounding box center [726, 462] width 457 height 104
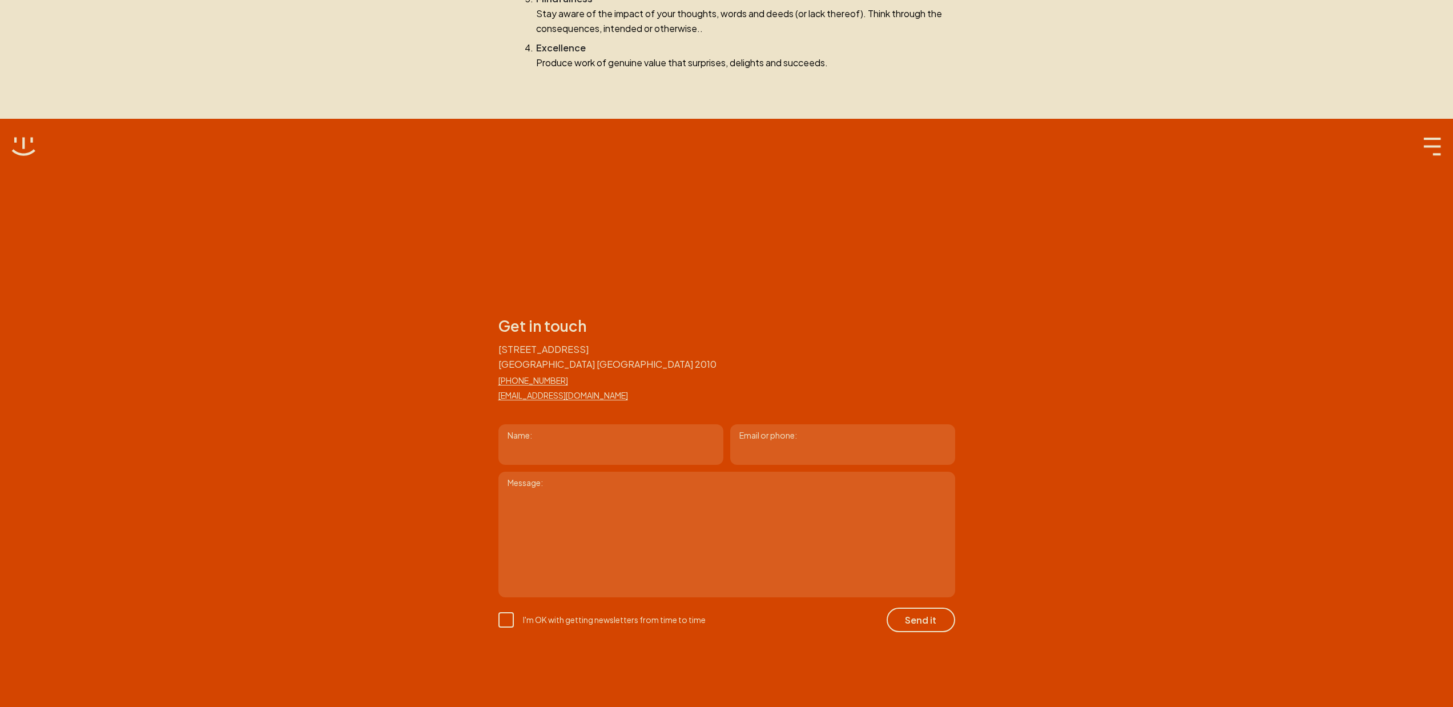
scroll to position [1892, 0]
